Goal: Register for event/course

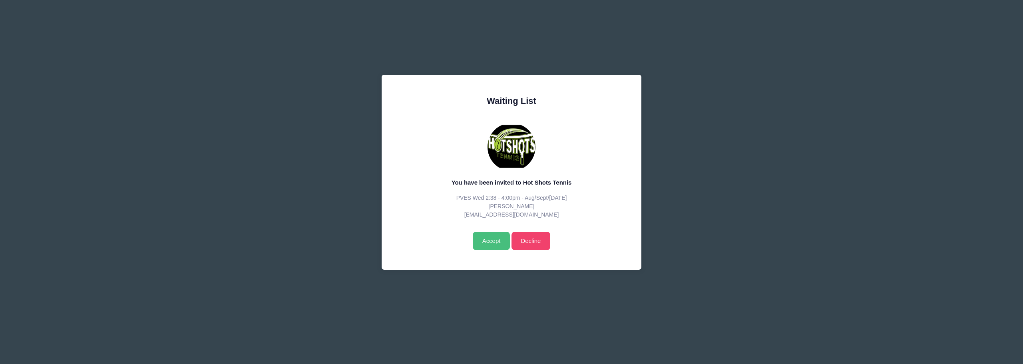
click at [489, 237] on input "Accept" at bounding box center [491, 241] width 37 height 18
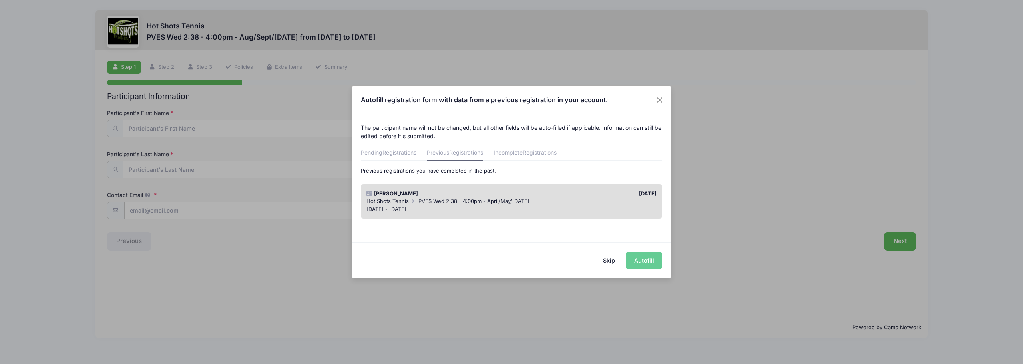
click at [649, 260] on div "Skip Autofill" at bounding box center [512, 260] width 320 height 36
click at [645, 261] on div "Skip Autofill" at bounding box center [512, 260] width 320 height 36
drag, startPoint x: 496, startPoint y: 101, endPoint x: 438, endPoint y: 95, distance: 57.8
click at [438, 95] on h4 "Autofill registration form with data from a previous registration in your accou…" at bounding box center [484, 100] width 247 height 10
click at [643, 262] on div "Skip Autofill" at bounding box center [512, 260] width 320 height 36
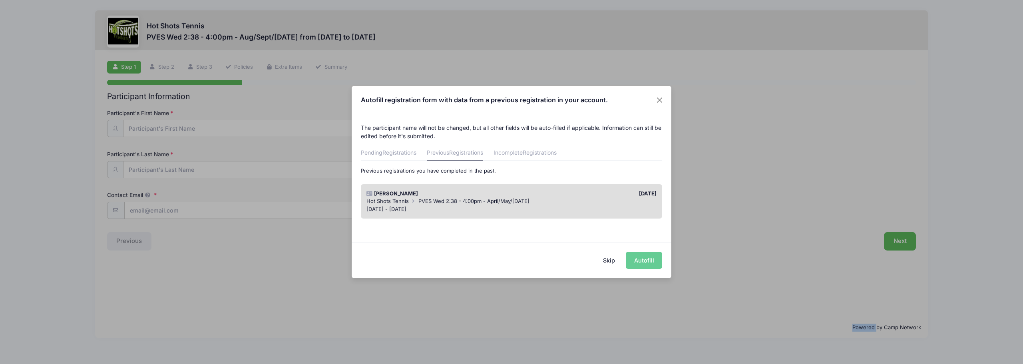
click at [643, 262] on div "Skip Autofill" at bounding box center [512, 260] width 320 height 36
click at [736, 186] on div "Autofill registration form with data from a previous registration in your accou…" at bounding box center [511, 182] width 1023 height 364
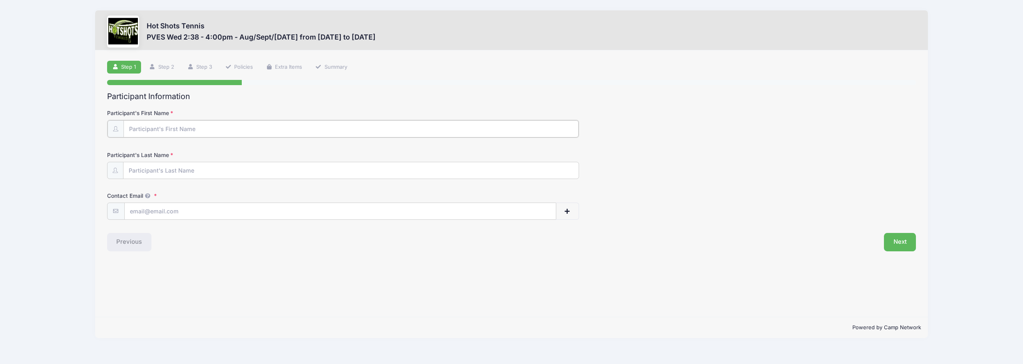
click at [254, 135] on input "Participant's First Name" at bounding box center [350, 128] width 455 height 17
type input "Kayra"
click at [201, 173] on input "Participant's Last Name" at bounding box center [350, 169] width 455 height 17
type input "Yurdagec"
click at [201, 207] on input "Contact Email" at bounding box center [340, 210] width 431 height 17
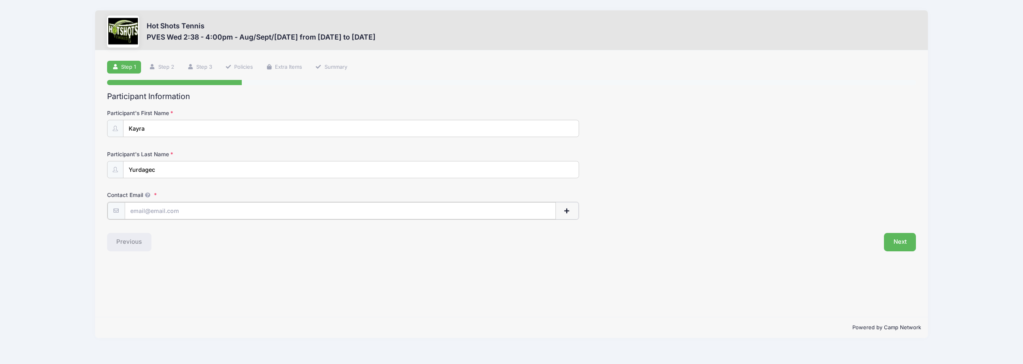
type input "[EMAIL_ADDRESS][DOMAIN_NAME]"
click at [905, 242] on button "Next" at bounding box center [900, 241] width 32 height 18
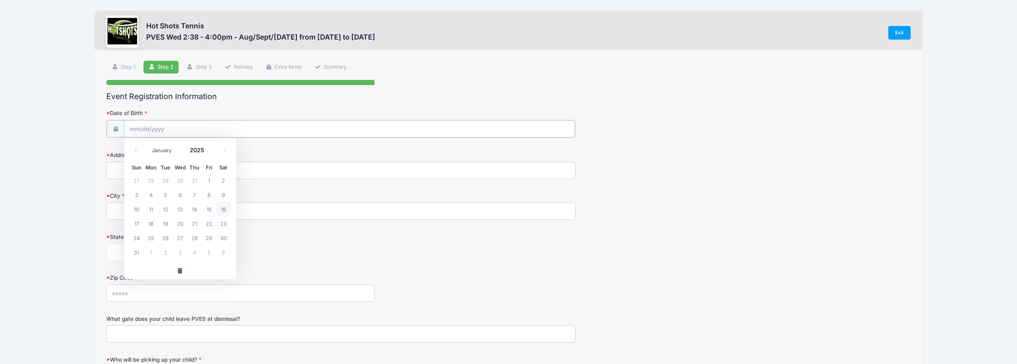
click at [185, 128] on input "Date of Birth" at bounding box center [349, 128] width 451 height 17
click at [199, 151] on input "2025" at bounding box center [199, 150] width 26 height 12
click at [208, 152] on span at bounding box center [210, 153] width 6 height 6
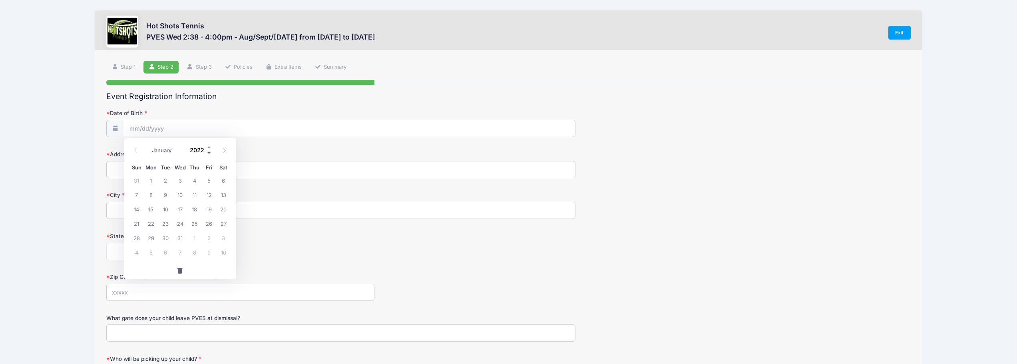
click at [208, 152] on span at bounding box center [210, 153] width 6 height 6
click at [211, 147] on span at bounding box center [210, 147] width 6 height 6
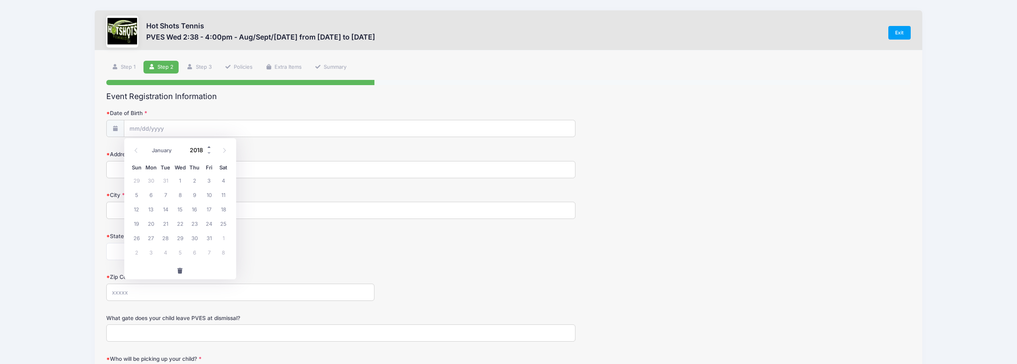
type input "2019"
click at [151, 149] on select "January February March April May June July August September October November De…" at bounding box center [166, 150] width 36 height 10
select select "3"
click at [148, 145] on select "January February March April May June July August September October November De…" at bounding box center [166, 150] width 36 height 10
click at [167, 183] on span "2" at bounding box center [165, 180] width 14 height 14
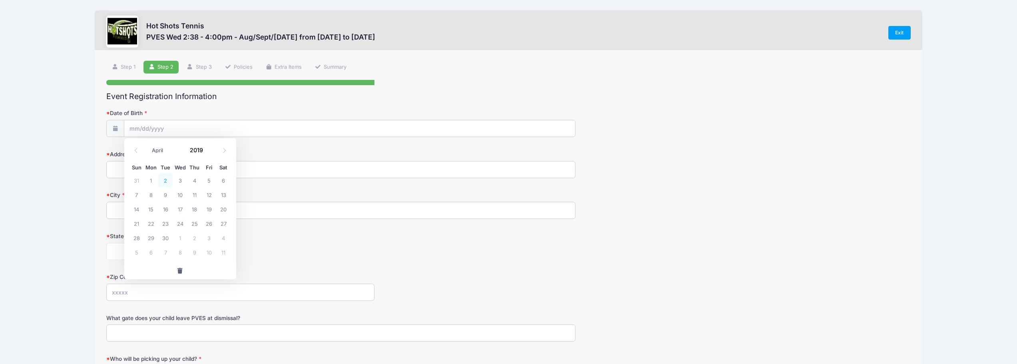
type input "04/02/2019"
click at [173, 175] on input "Address" at bounding box center [340, 169] width 469 height 17
type input "7225 Crescent Park W, Apt 403"
click at [169, 205] on input "City" at bounding box center [340, 210] width 469 height 17
type input "Playa Vista"
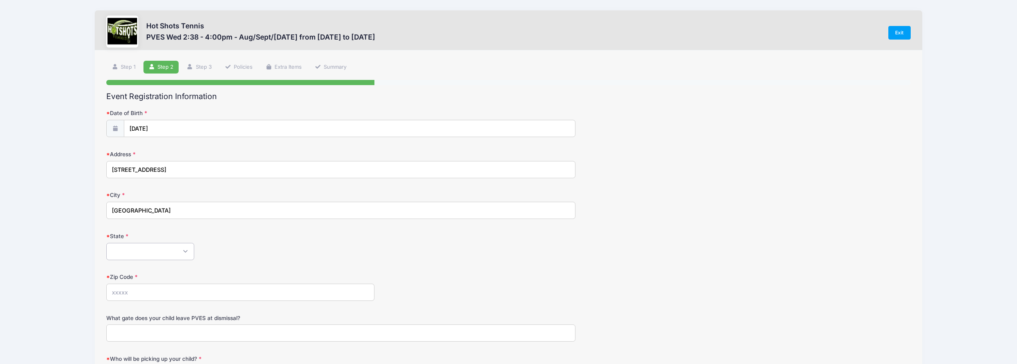
click at [150, 247] on select "Alabama Alaska American Samoa Arizona Arkansas Armed Forces Africa Armed Forces…" at bounding box center [150, 251] width 88 height 17
select select "CA"
click at [106, 243] on select "Alabama Alaska American Samoa Arizona Arkansas Armed Forces Africa Armed Forces…" at bounding box center [150, 251] width 88 height 17
click at [250, 248] on div "Alabama Alaska American Samoa Arizona Arkansas Armed Forces Africa Armed Forces…" at bounding box center [340, 251] width 469 height 17
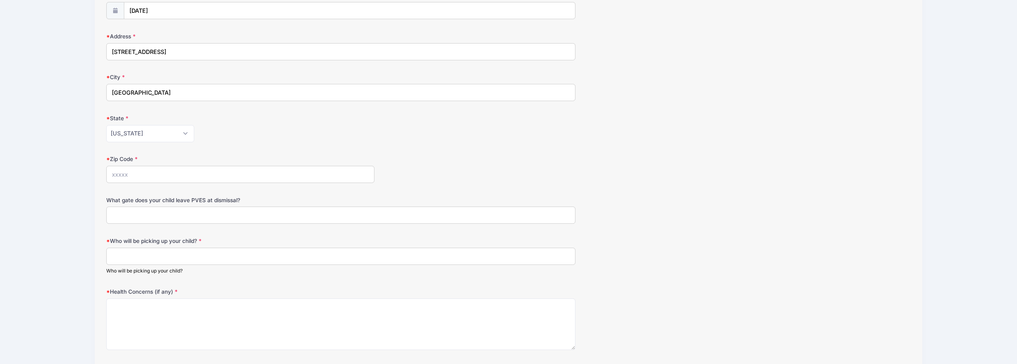
scroll to position [120, 0]
click at [181, 168] on input "Zip Code" at bounding box center [240, 172] width 268 height 17
type input "90094"
click at [195, 207] on input "What gate does your child leave PVES at dismissal?" at bounding box center [340, 213] width 469 height 17
click at [128, 213] on input "Main gate" at bounding box center [340, 213] width 469 height 17
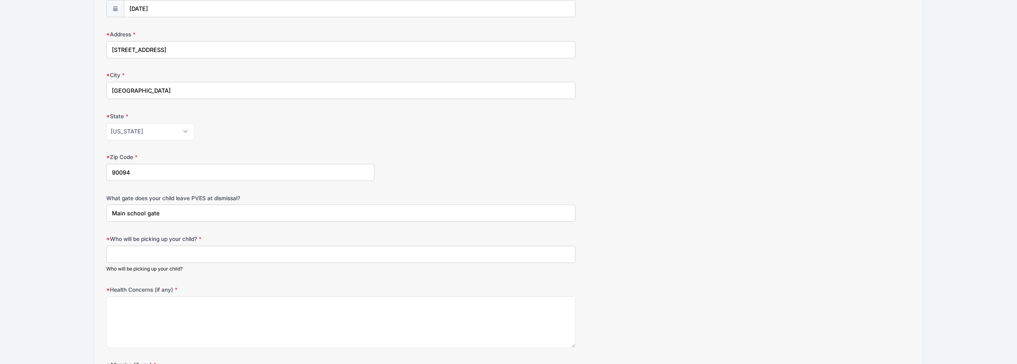
click at [208, 213] on input "Main school gate" at bounding box center [340, 213] width 469 height 17
type input "Main school gate (in front of room 6)"
click at [199, 256] on input "Who will be picking up your child?" at bounding box center [340, 254] width 469 height 17
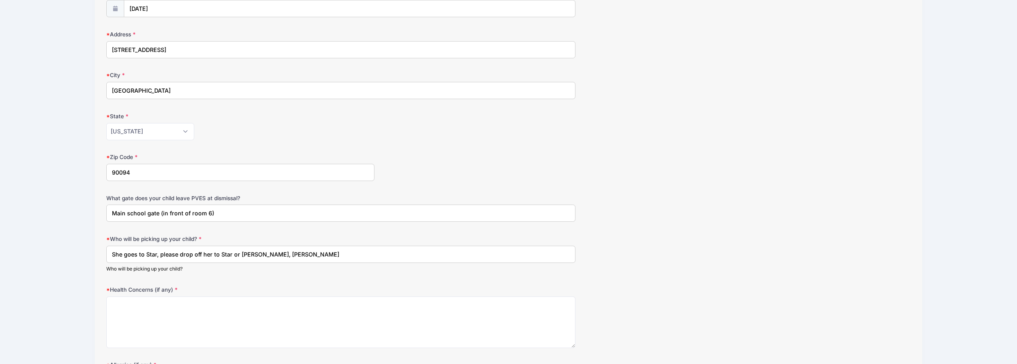
click at [153, 255] on input "She goes to Star, please drop off her to Star or Tulay Yurdagec, Emir Yurdagec" at bounding box center [340, 254] width 469 height 17
click at [156, 254] on input "She goes to Star, please drop off her to Star or Tulay Yurdagec, Emir Yurdagec" at bounding box center [340, 254] width 469 height 17
click at [253, 257] on input "She goes to Star (ELOP), please drop off her to Star or Tulay Yurdagec, Emir Yu…" at bounding box center [340, 254] width 469 height 17
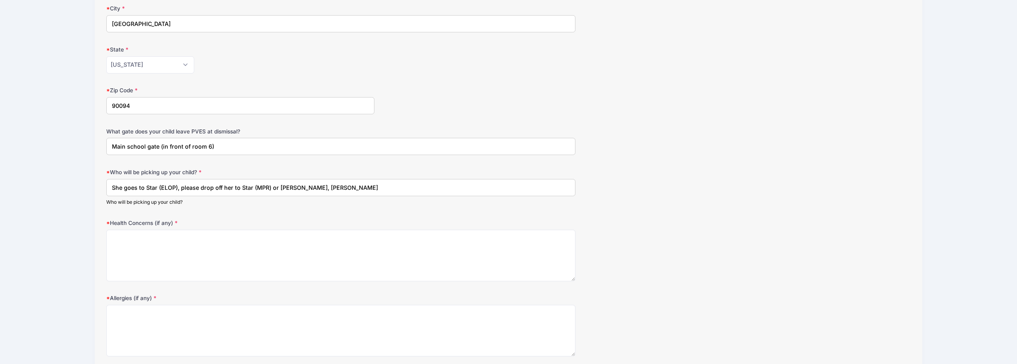
scroll to position [200, 0]
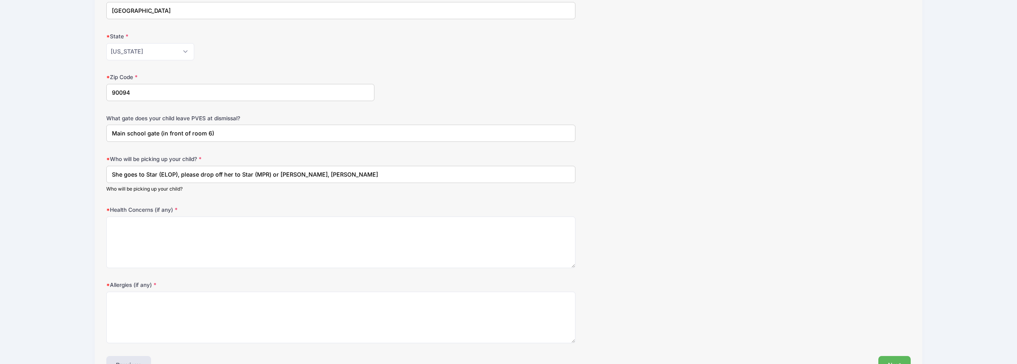
type input "She goes to Star (ELOP), please drop off her to Star (MPR) or Tulay Yurdagec, E…"
click at [267, 233] on textarea "Health Concerns (if any)" at bounding box center [340, 243] width 469 height 52
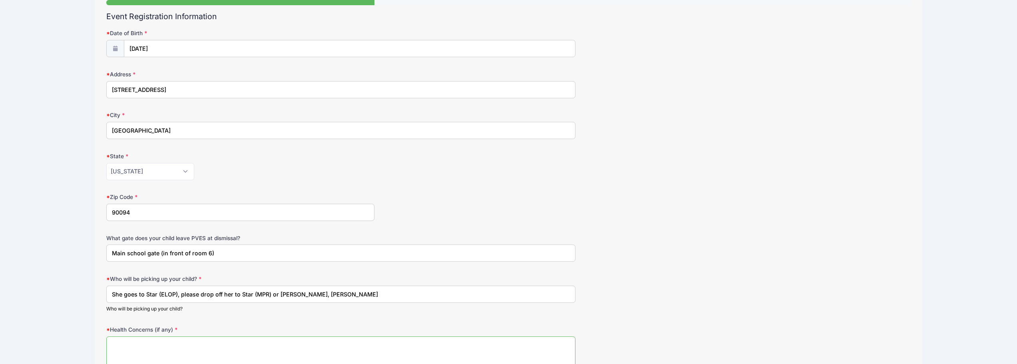
scroll to position [240, 0]
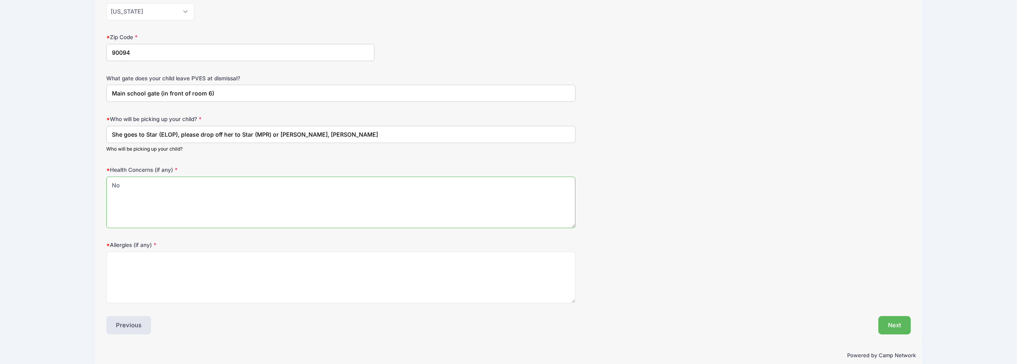
type textarea "No"
click at [267, 271] on textarea "Allergies (if any)" at bounding box center [340, 278] width 469 height 52
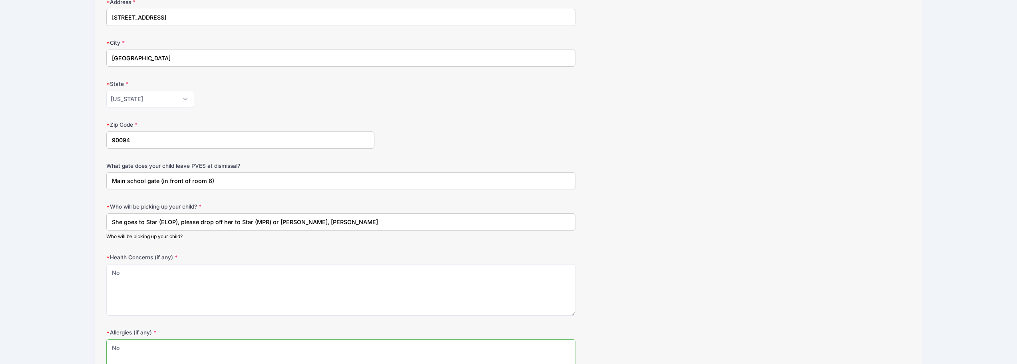
scroll to position [40, 0]
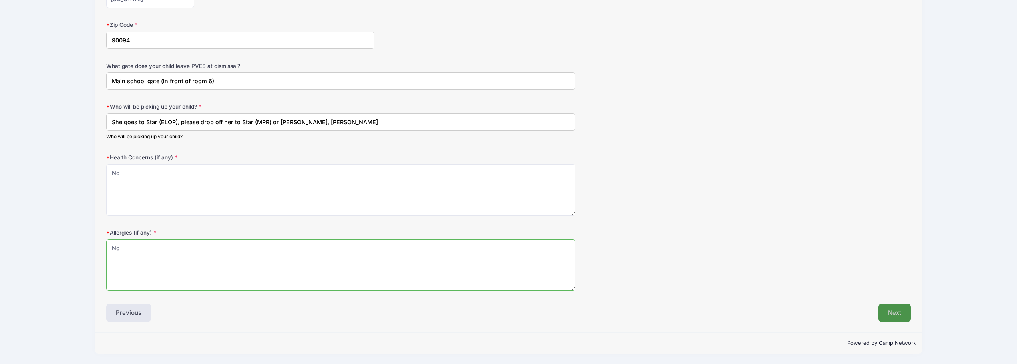
type textarea "No"
click at [886, 318] on button "Next" at bounding box center [894, 313] width 32 height 18
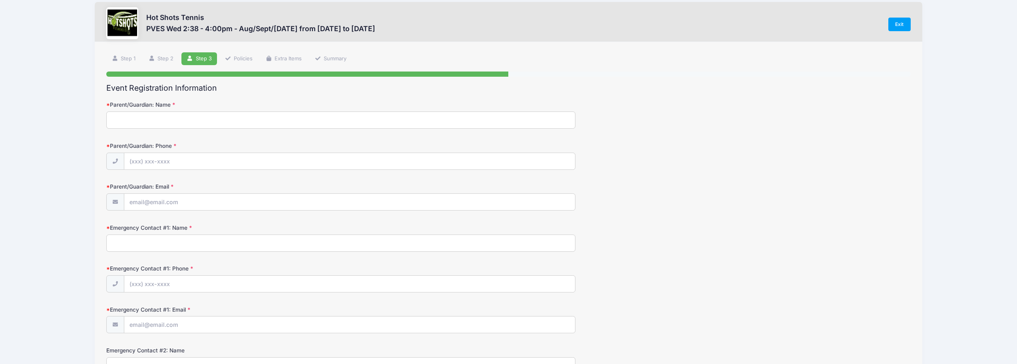
scroll to position [0, 0]
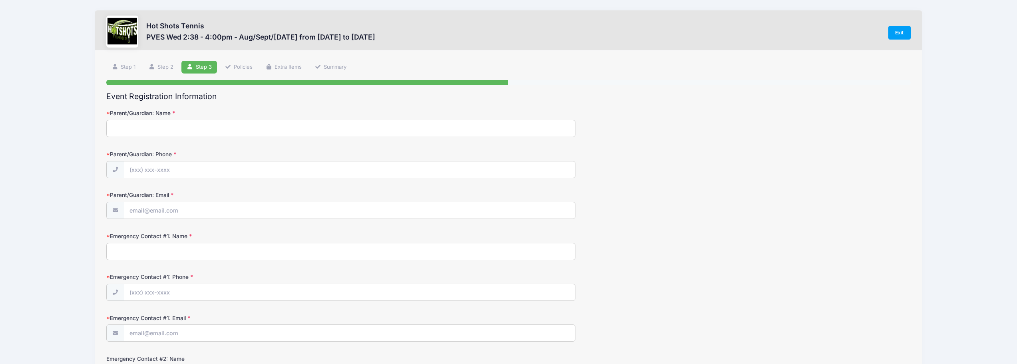
click at [175, 123] on input "Parent/Guardian: Name" at bounding box center [340, 128] width 469 height 17
type input "Tulay Yurdagec"
click at [179, 171] on input "Parent/Guardian: Phone" at bounding box center [349, 169] width 451 height 17
type input "(310) 210-8223"
click at [181, 216] on input "Parent/Guardian: Email" at bounding box center [349, 210] width 451 height 17
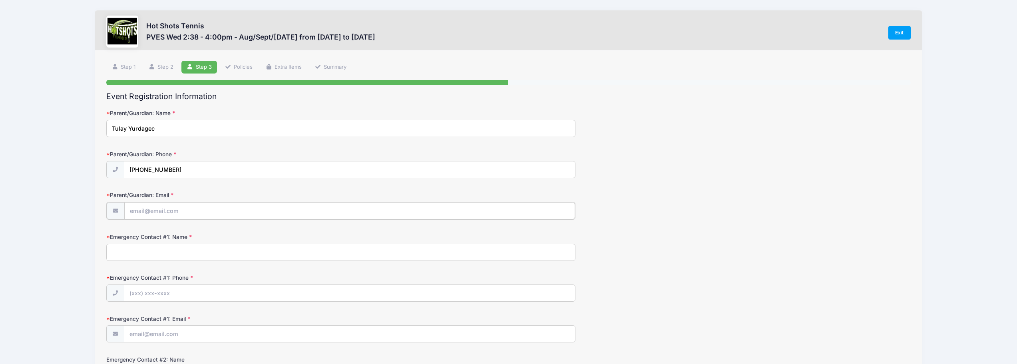
type input "[EMAIL_ADDRESS][DOMAIN_NAME]"
click at [184, 252] on input "Emergency Contact #1: Name" at bounding box center [340, 251] width 469 height 17
type input "Emir Yurdagec"
click at [184, 291] on input "Emergency Contact #1: Phone" at bounding box center [349, 292] width 451 height 17
type input "(310) 795-4531"
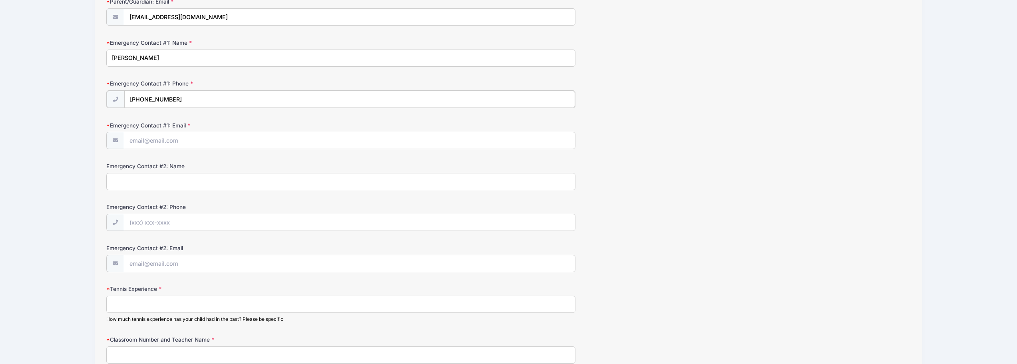
scroll to position [200, 0]
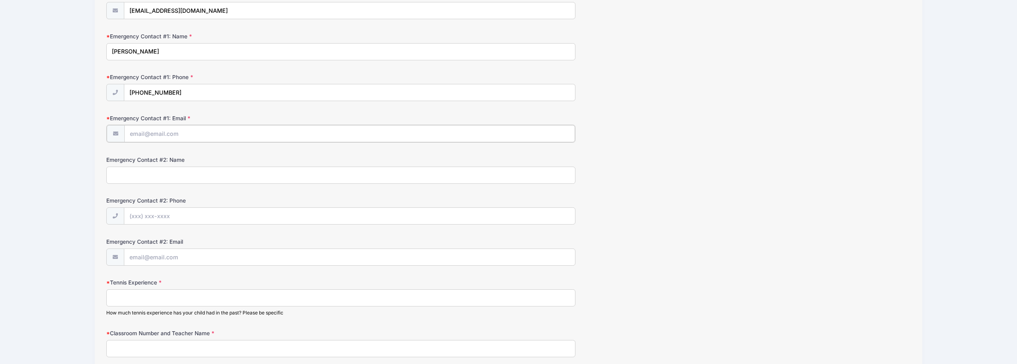
click at [189, 135] on input "Emergency Contact #1: Email" at bounding box center [349, 133] width 451 height 17
type input "emir3434@gmail.com"
click at [196, 181] on input "Emergency Contact #2: Name" at bounding box center [340, 174] width 469 height 17
click at [210, 179] on input "Emergency Contact #2: Name" at bounding box center [340, 174] width 469 height 17
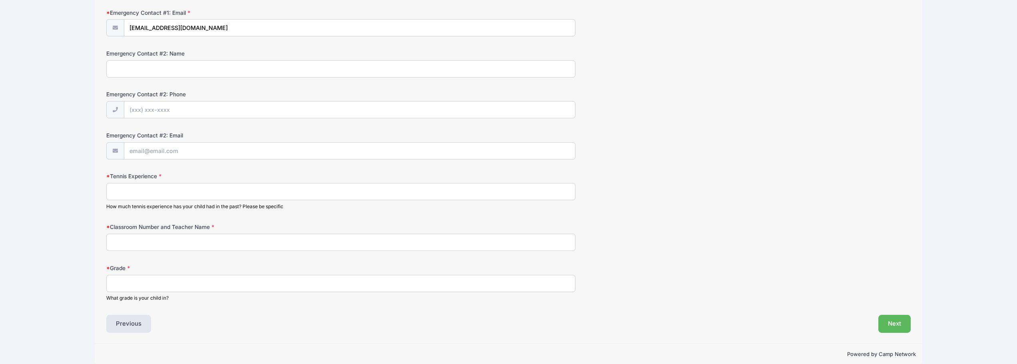
scroll to position [316, 0]
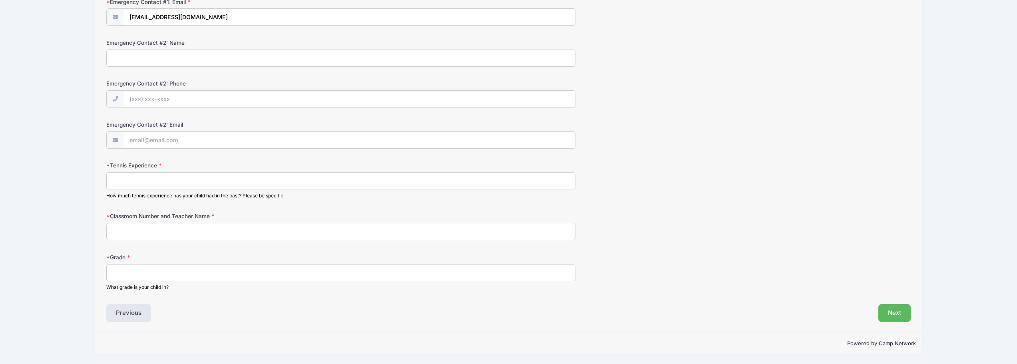
click at [203, 174] on input "Tennis Experience" at bounding box center [340, 180] width 469 height 17
click at [345, 205] on form "Parent/Guardian: Name Tulay Yurdagec Parent/Guardian: Phone (310) 210-8223 Pare…" at bounding box center [508, 42] width 804 height 498
click at [176, 185] on input "Tennis Experience" at bounding box center [340, 180] width 469 height 17
type input "She attended 1 session last year"
click at [206, 233] on input "Classroom Number and Teacher Name" at bounding box center [340, 231] width 469 height 17
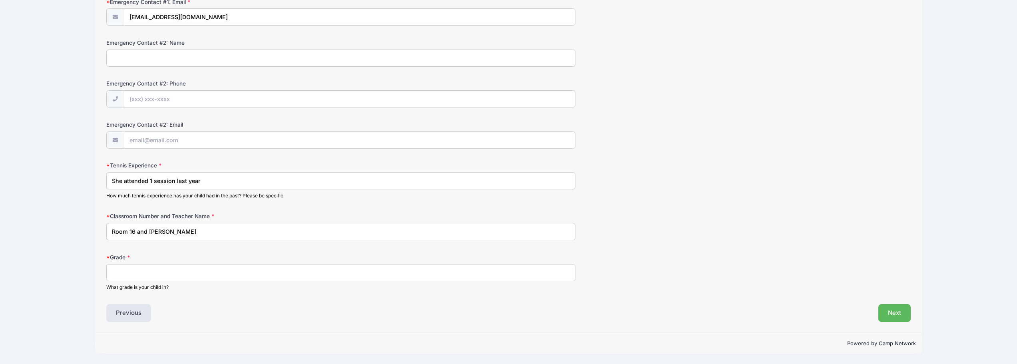
type input "Room 16 and Mrs. Martinez"
click at [199, 274] on input "Grade" at bounding box center [340, 272] width 469 height 17
type input "1st"
click at [814, 257] on div "Grade 1st What grade is your child in?" at bounding box center [508, 272] width 804 height 38
click at [896, 316] on button "Next" at bounding box center [894, 313] width 32 height 18
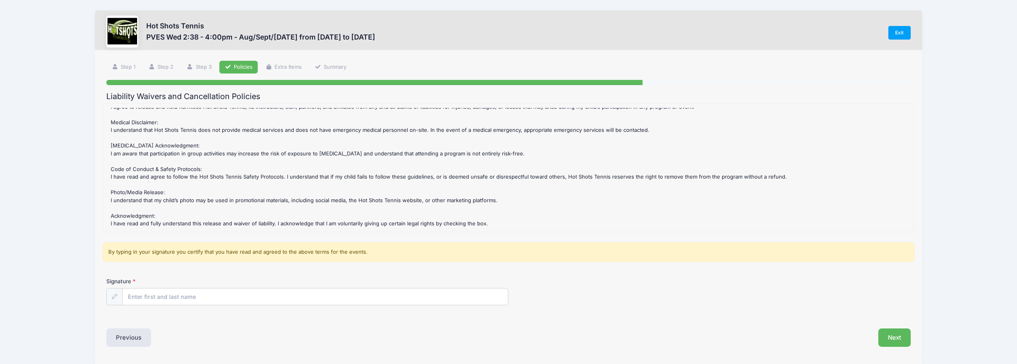
scroll to position [25, 0]
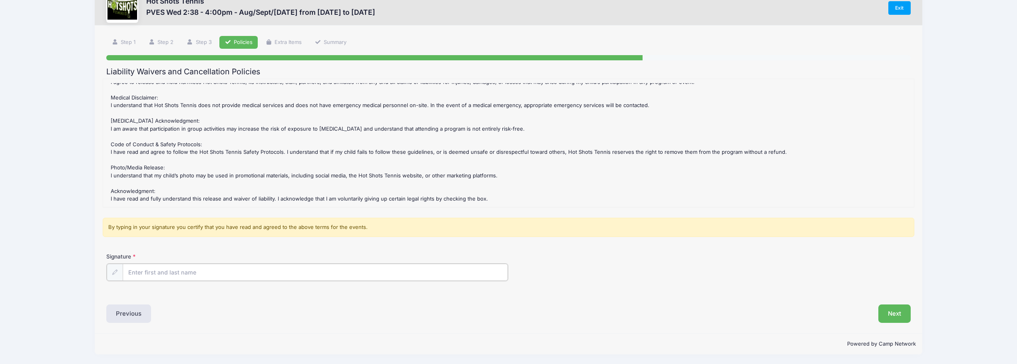
click at [189, 272] on input "Signature" at bounding box center [315, 272] width 385 height 17
type input "Tulay Yurdagec"
click at [612, 295] on div "Liability Waivers and Cancellation Policies PVES Wed 2:38 - 4:00pm - Aug/Sept/O…" at bounding box center [508, 194] width 804 height 255
click at [889, 308] on button "Next" at bounding box center [894, 313] width 32 height 18
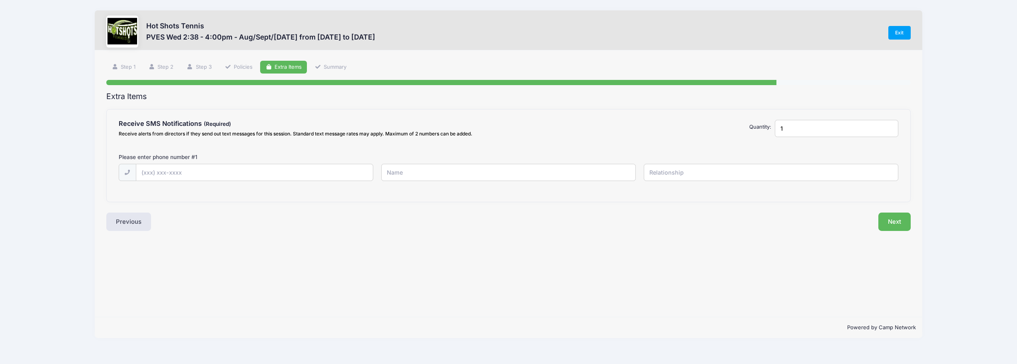
scroll to position [0, 0]
click at [0, 0] on input "text" at bounding box center [0, 0] width 0 height 0
type input "(310) 210-8223"
click at [0, 0] on input "text" at bounding box center [0, 0] width 0 height 0
type input "Tulay Yurdagec"
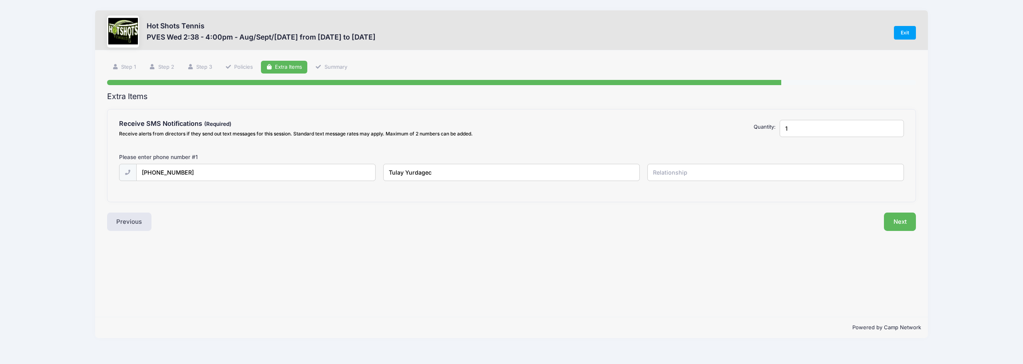
click at [0, 0] on input "text" at bounding box center [0, 0] width 0 height 0
type input "Mother"
click at [902, 223] on button "Next" at bounding box center [900, 222] width 32 height 18
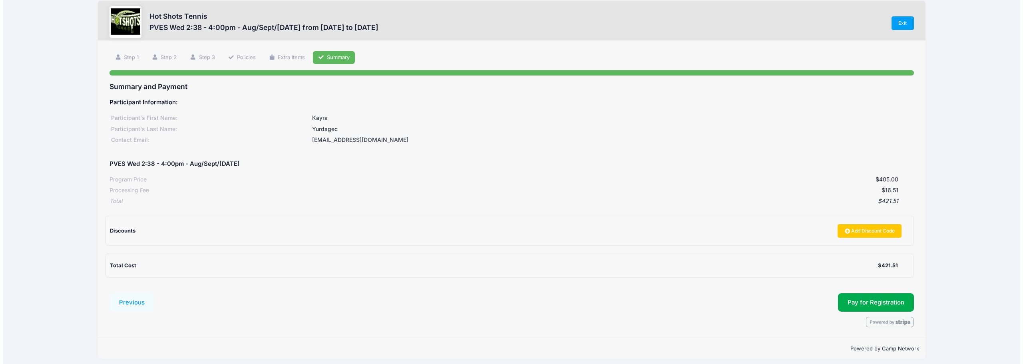
scroll to position [15, 0]
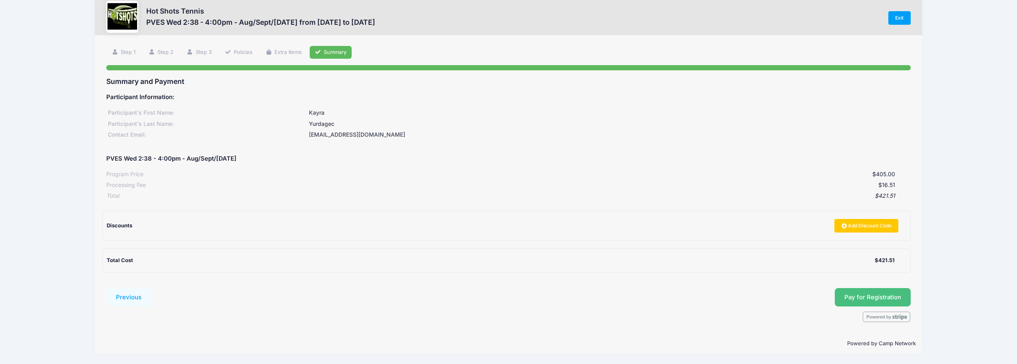
click at [850, 301] on span "Pay for Registration" at bounding box center [872, 297] width 57 height 7
